Goal: Task Accomplishment & Management: Manage account settings

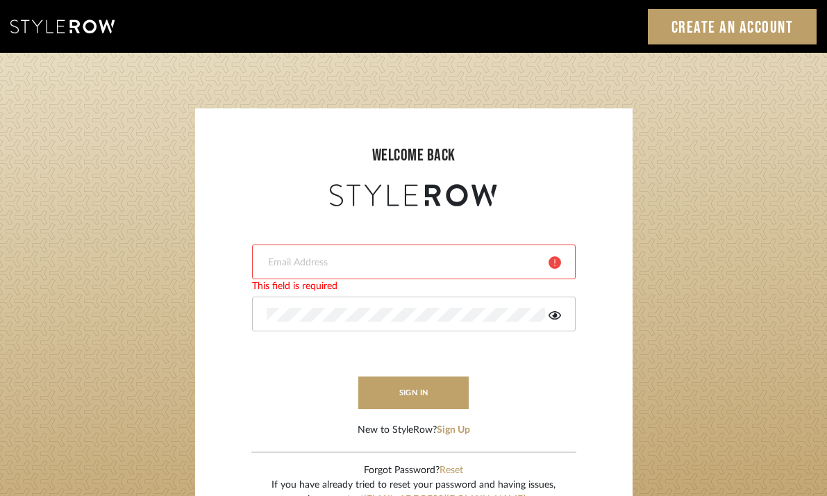
type input "katwell_@outlook.com"
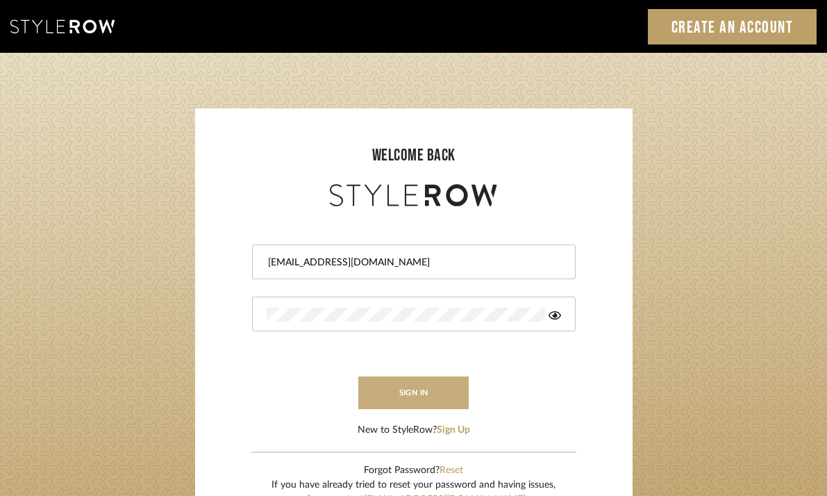
click at [421, 394] on button "sign in" at bounding box center [413, 392] width 111 height 33
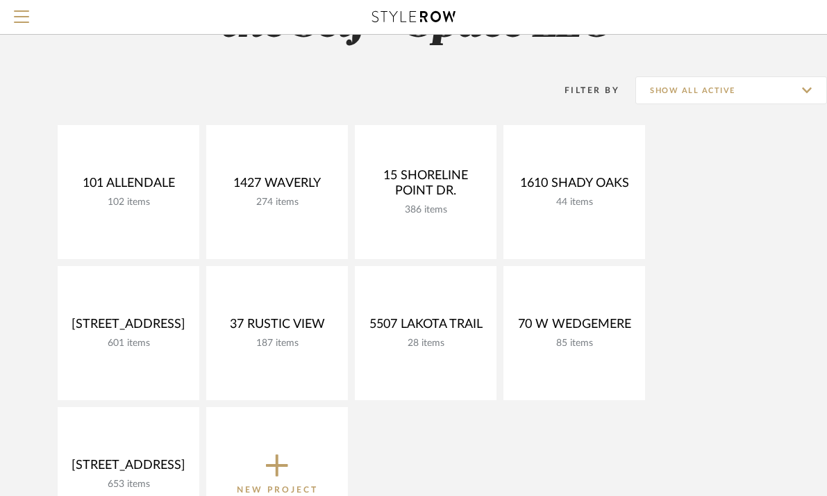
scroll to position [83, 0]
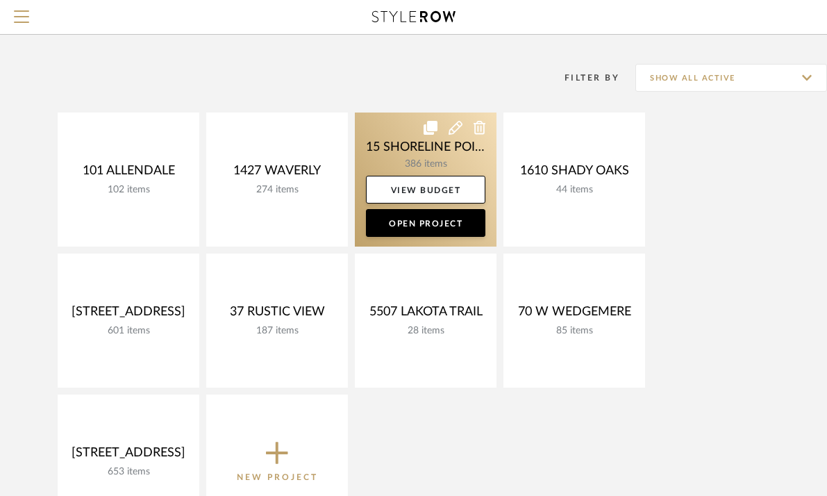
click at [415, 157] on link at bounding box center [426, 179] width 142 height 134
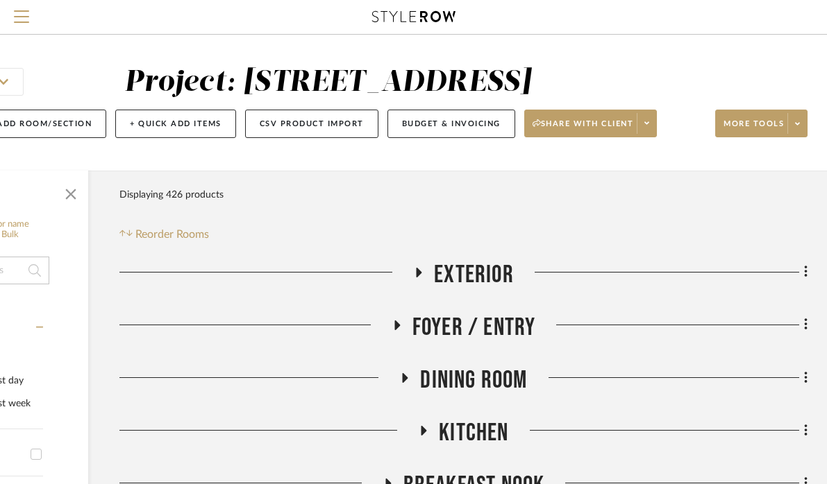
scroll to position [1, 173]
click at [419, 278] on icon at bounding box center [419, 273] width 6 height 10
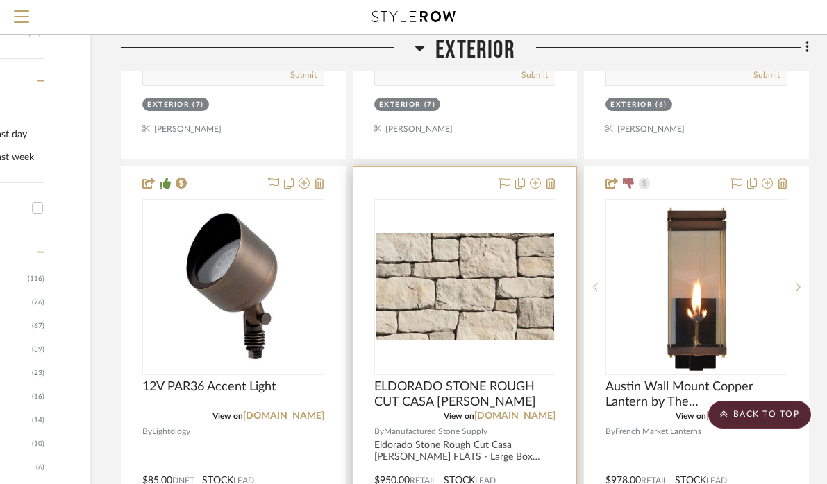
scroll to position [686, 171]
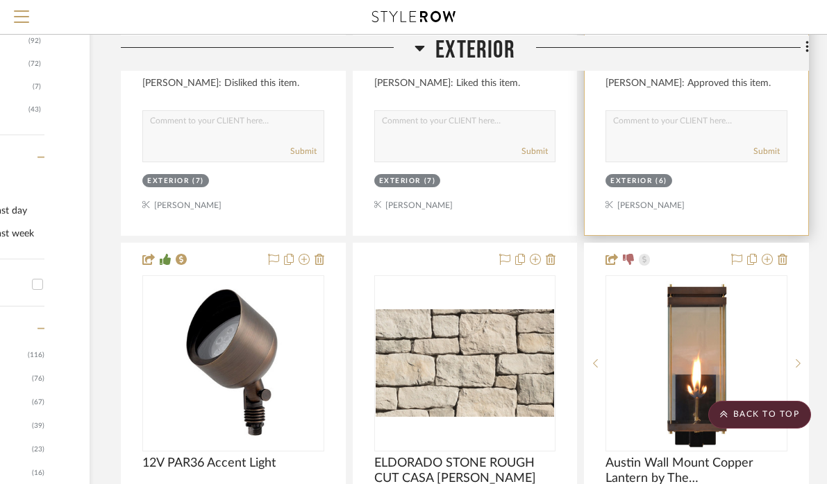
click at [731, 192] on div "Exterior (6)" at bounding box center [696, 182] width 185 height 19
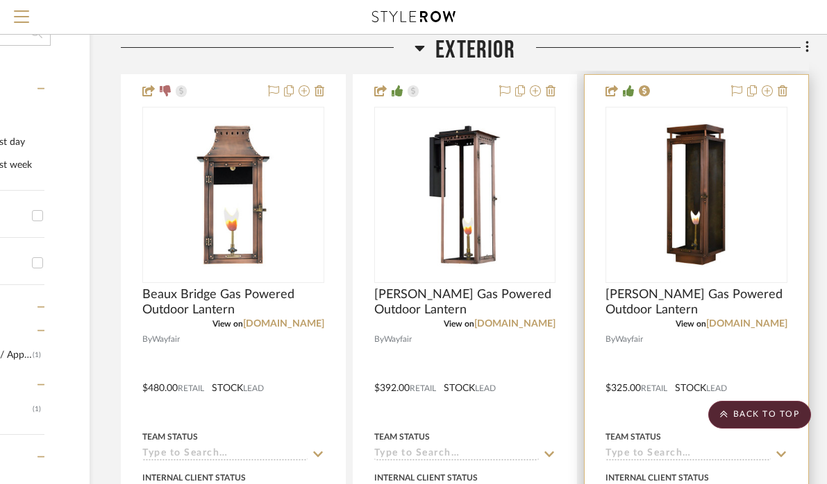
scroll to position [219, 173]
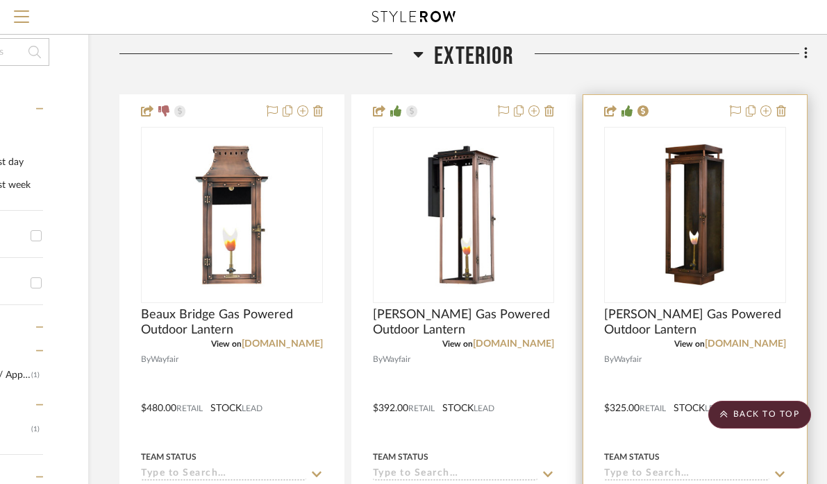
click at [680, 145] on div at bounding box center [694, 398] width 223 height 607
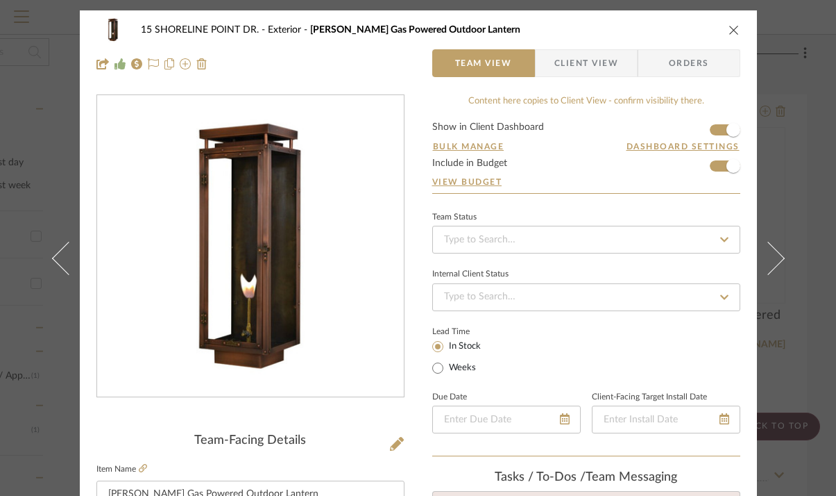
scroll to position [0, 0]
click at [731, 28] on icon "close" at bounding box center [734, 29] width 11 height 11
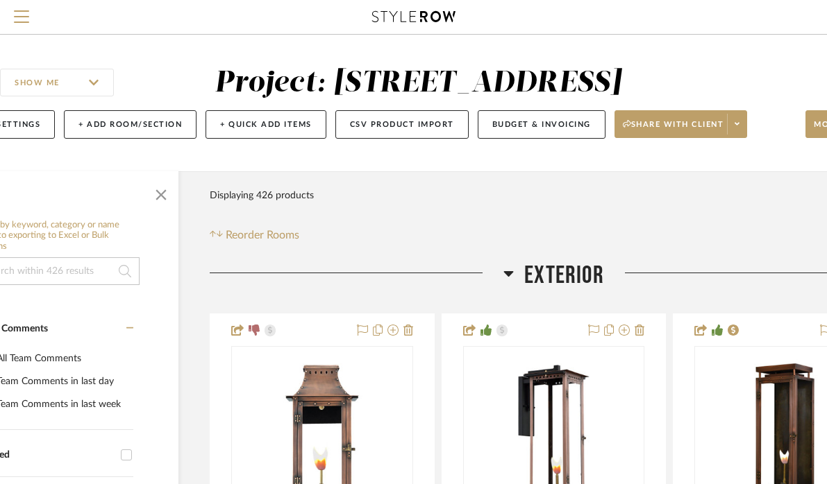
scroll to position [0, 83]
click at [555, 139] on button "Budget & Invoicing" at bounding box center [541, 124] width 128 height 28
